Goal: Use online tool/utility: Utilize a website feature to perform a specific function

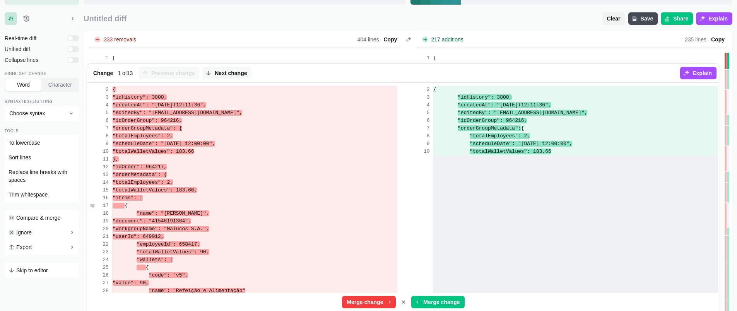
scroll to position [1467, 0]
click at [331, 195] on div ""items": [" at bounding box center [254, 198] width 285 height 8
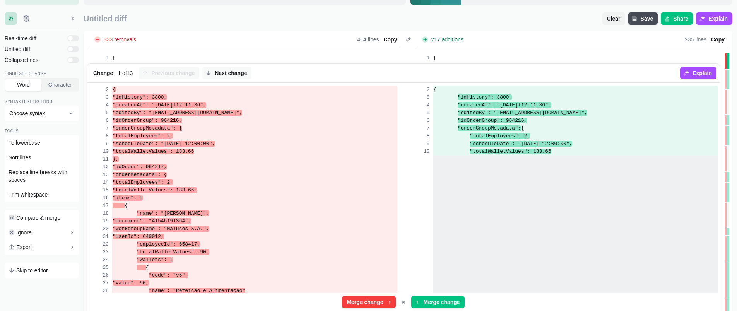
click at [597, 19] on span "Untitled diff" at bounding box center [341, 18] width 515 height 9
click at [605, 17] on button "Clear" at bounding box center [613, 18] width 23 height 12
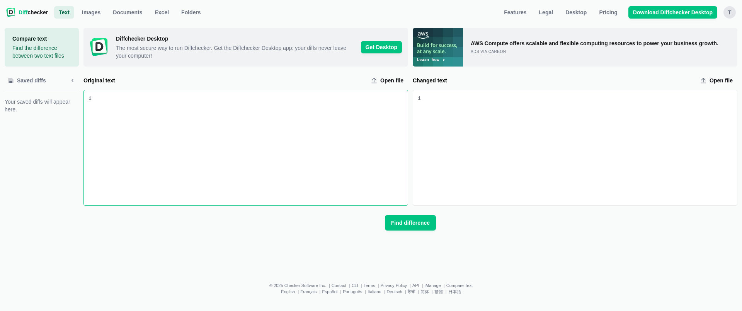
click at [271, 137] on div "Original text input" at bounding box center [250, 147] width 316 height 115
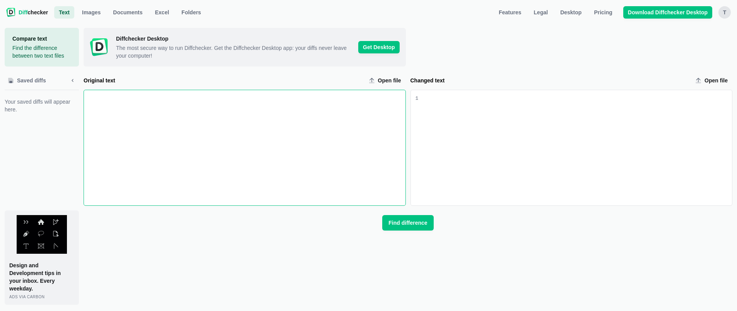
scroll to position [2319, 0]
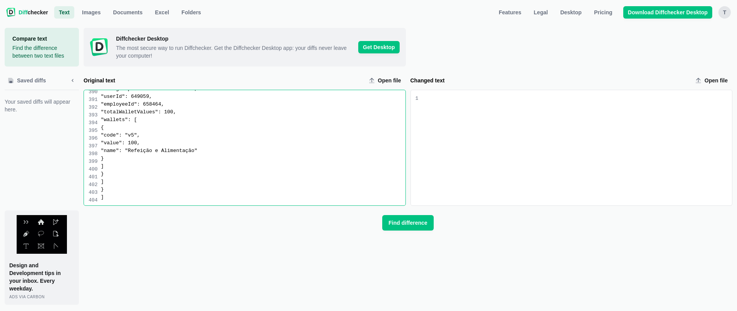
click at [560, 138] on div "Changed text input" at bounding box center [575, 147] width 314 height 115
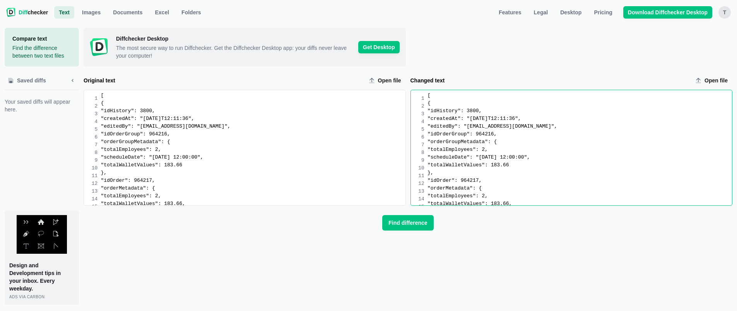
scroll to position [5, 0]
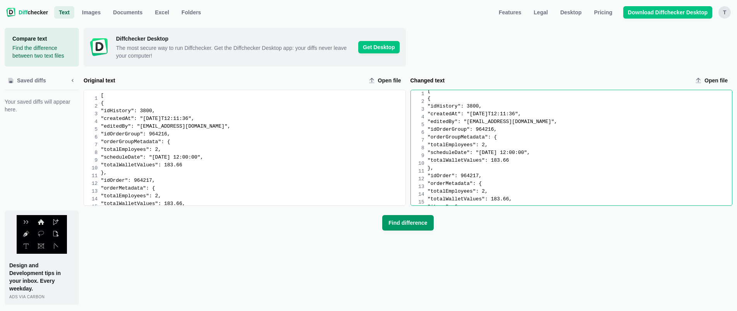
click at [413, 225] on span "Find difference" at bounding box center [408, 223] width 42 height 8
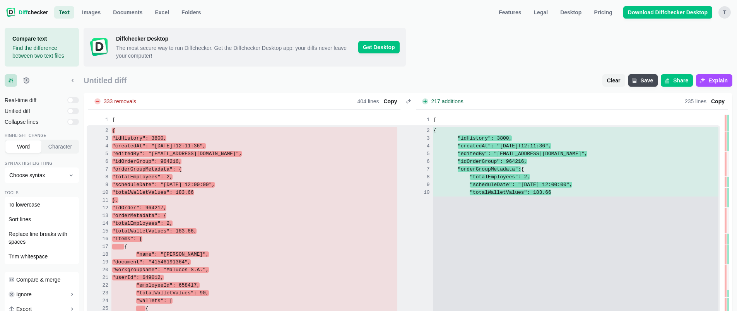
scroll to position [10, 0]
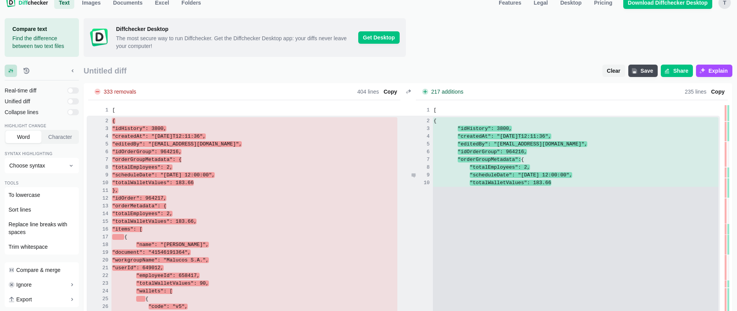
click at [548, 198] on div at bounding box center [576, 199] width 286 height 8
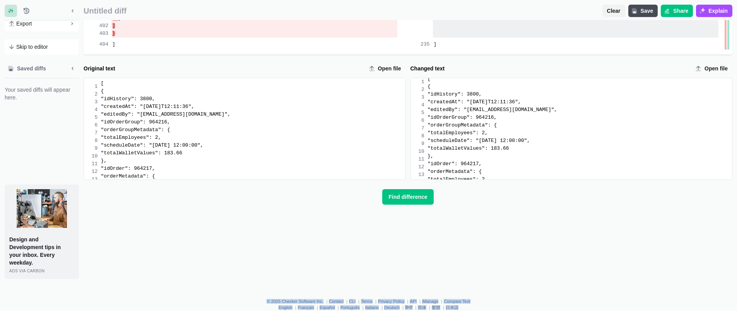
scroll to position [4242, 0]
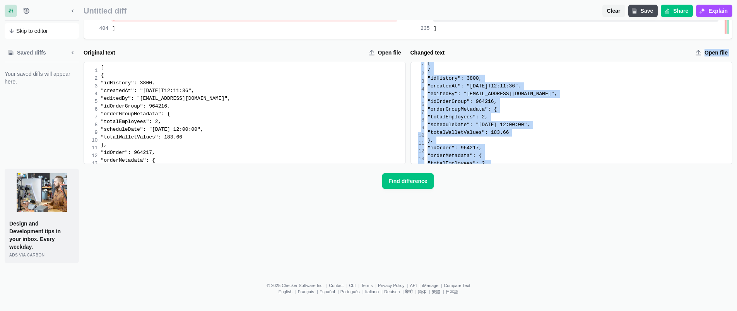
drag, startPoint x: 443, startPoint y: 140, endPoint x: 612, endPoint y: 167, distance: 171.0
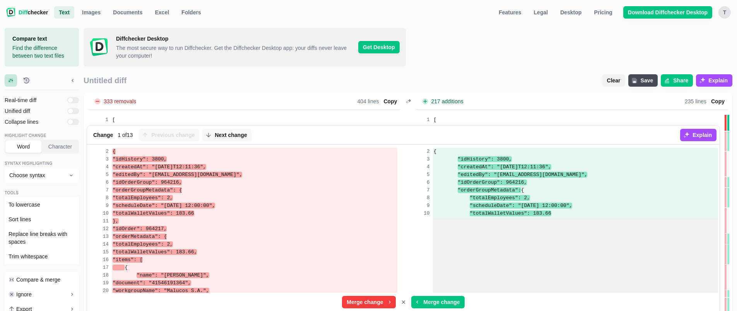
scroll to position [5, 0]
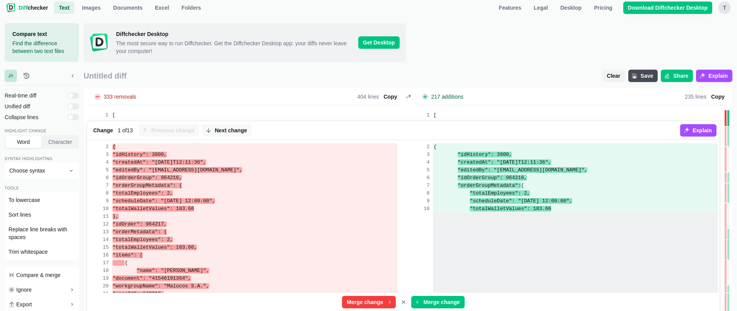
click at [581, 127] on div "Change 13 1 of 13 Previous change Next change" at bounding box center [385, 130] width 590 height 19
click at [455, 150] on div "{" at bounding box center [575, 147] width 285 height 8
click at [613, 75] on span "Clear" at bounding box center [613, 76] width 17 height 8
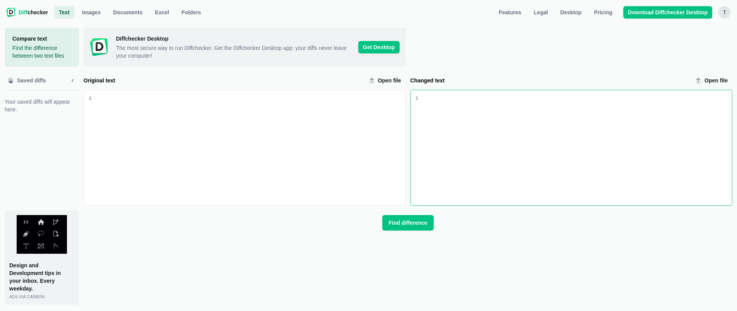
click at [539, 162] on div "Changed text input" at bounding box center [575, 147] width 314 height 115
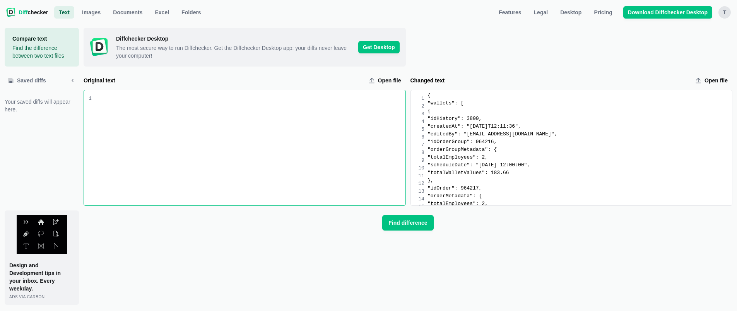
click at [253, 182] on div "Original text input" at bounding box center [249, 147] width 314 height 115
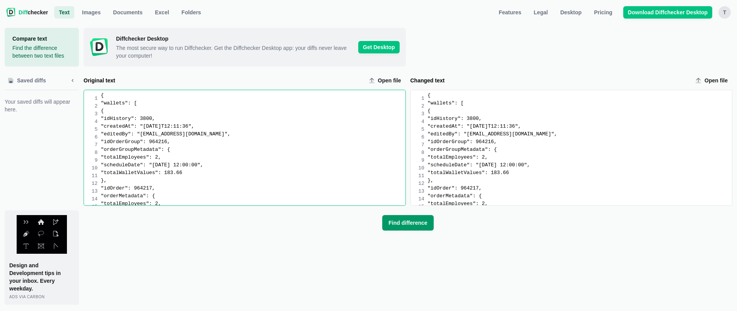
click at [425, 229] on button "Find difference" at bounding box center [407, 222] width 51 height 15
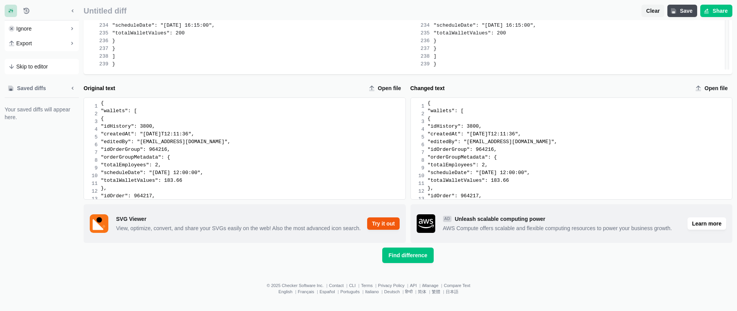
scroll to position [1924, 0]
